Goal: Task Accomplishment & Management: Use online tool/utility

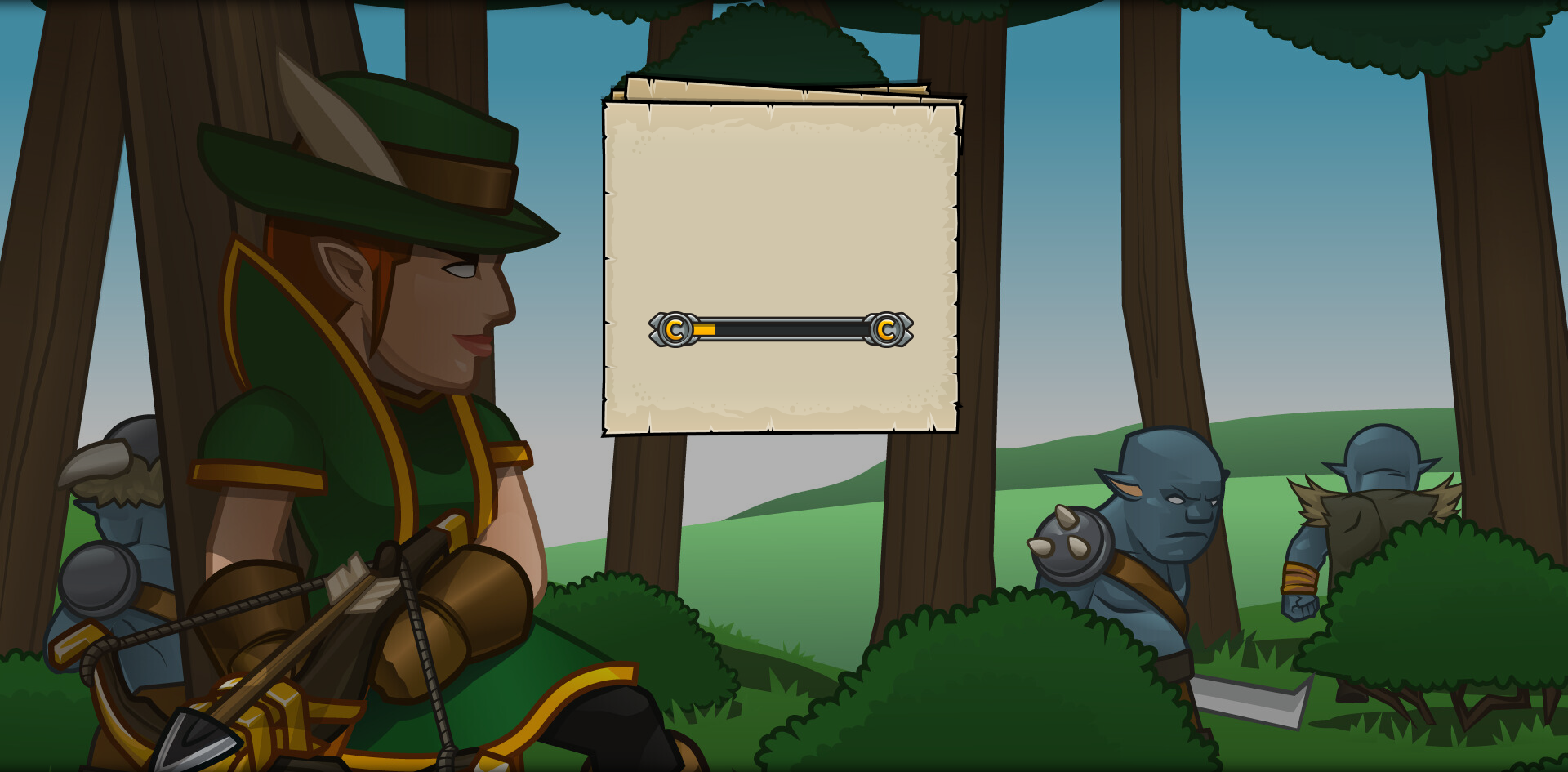
drag, startPoint x: 0, startPoint y: 0, endPoint x: 1007, endPoint y: 58, distance: 1008.7
click at [1007, 58] on div "Goals Start Level Error loading from server. Try refreshing the page. You'll ne…" at bounding box center [784, 386] width 1568 height 772
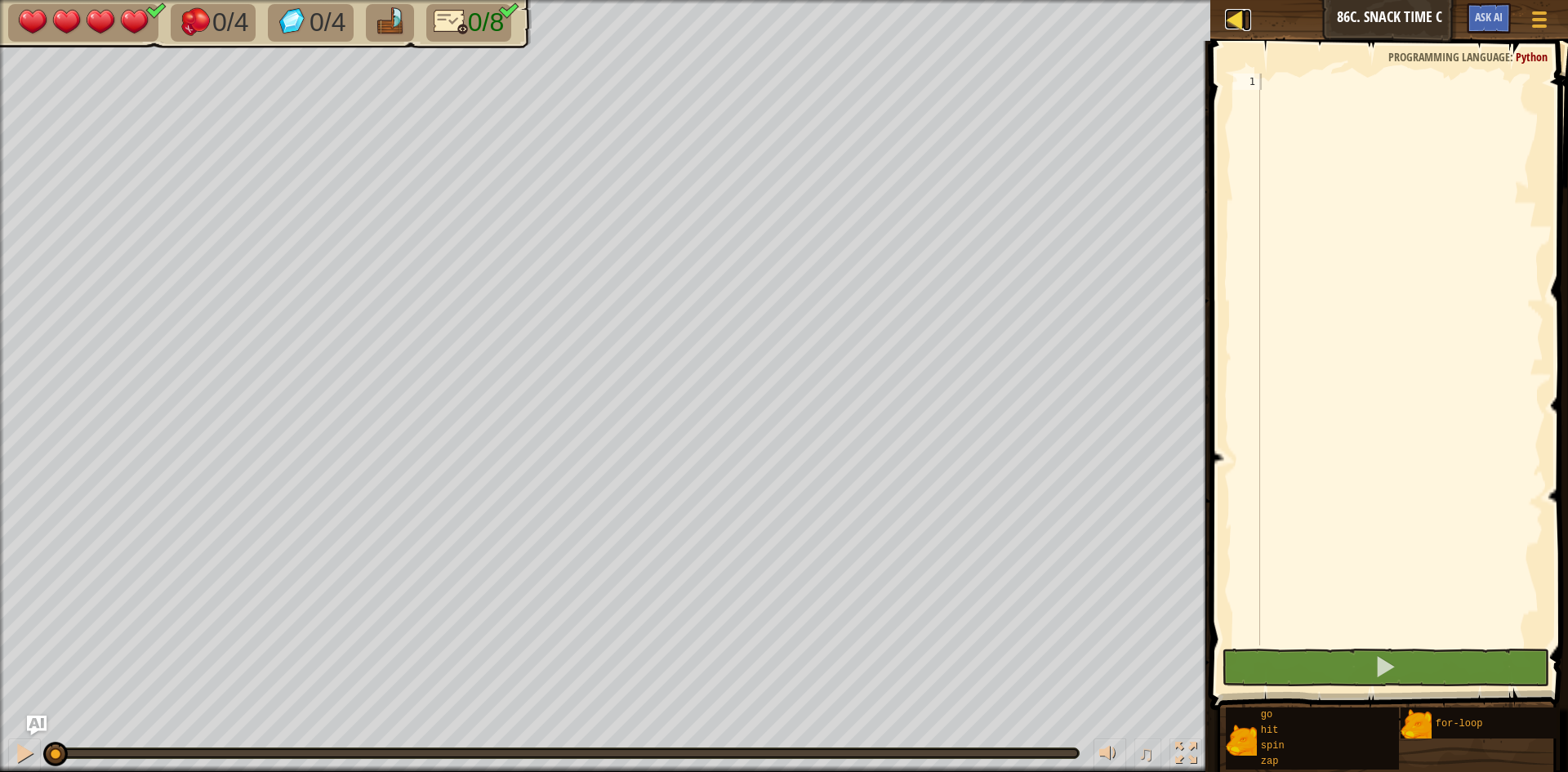
click at [1239, 12] on div at bounding box center [1235, 20] width 21 height 21
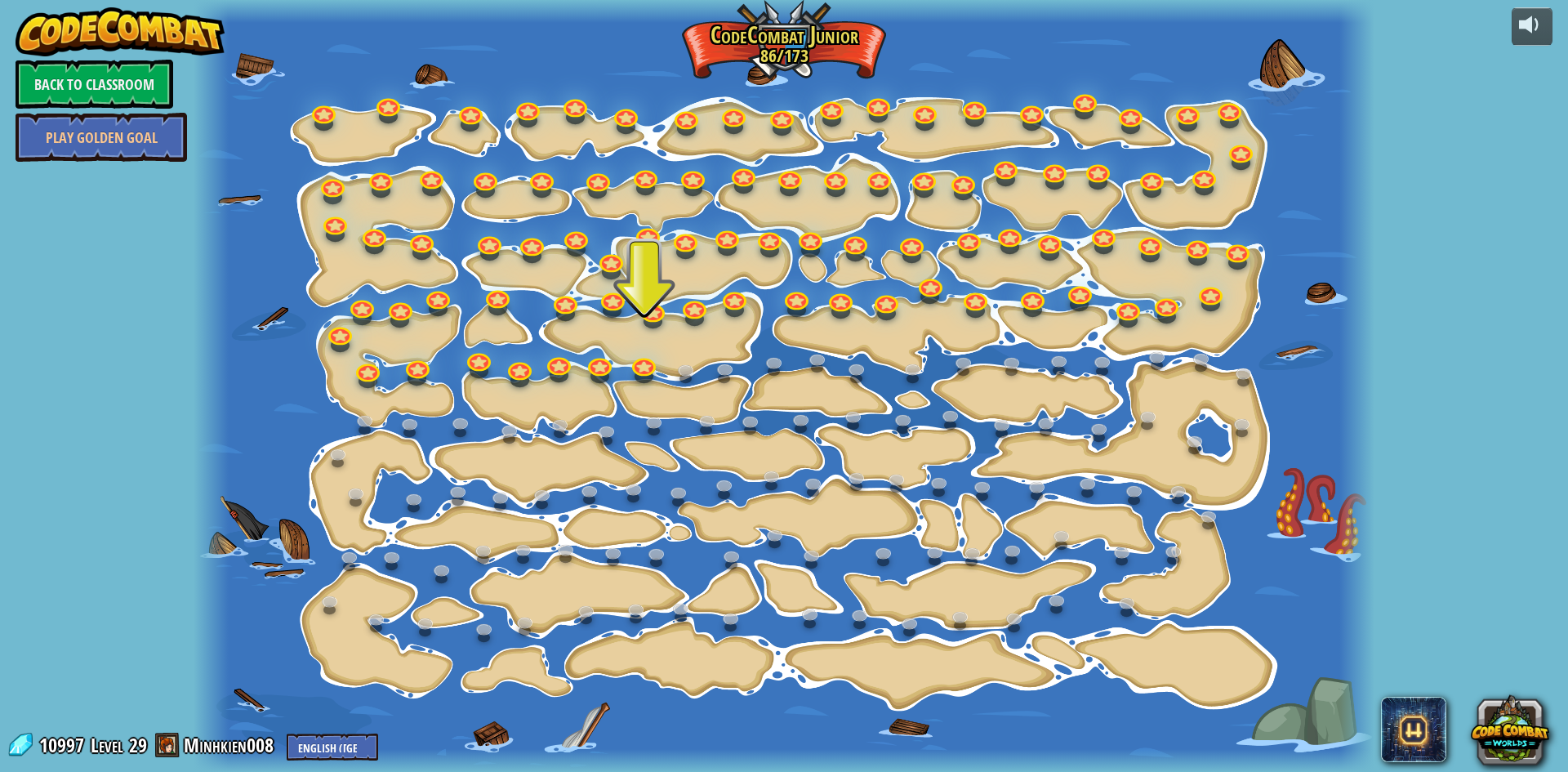
click at [125, 743] on div "Level 29" at bounding box center [119, 745] width 58 height 27
click at [85, 748] on span "10997" at bounding box center [64, 745] width 50 height 26
